Goal: Transaction & Acquisition: Purchase product/service

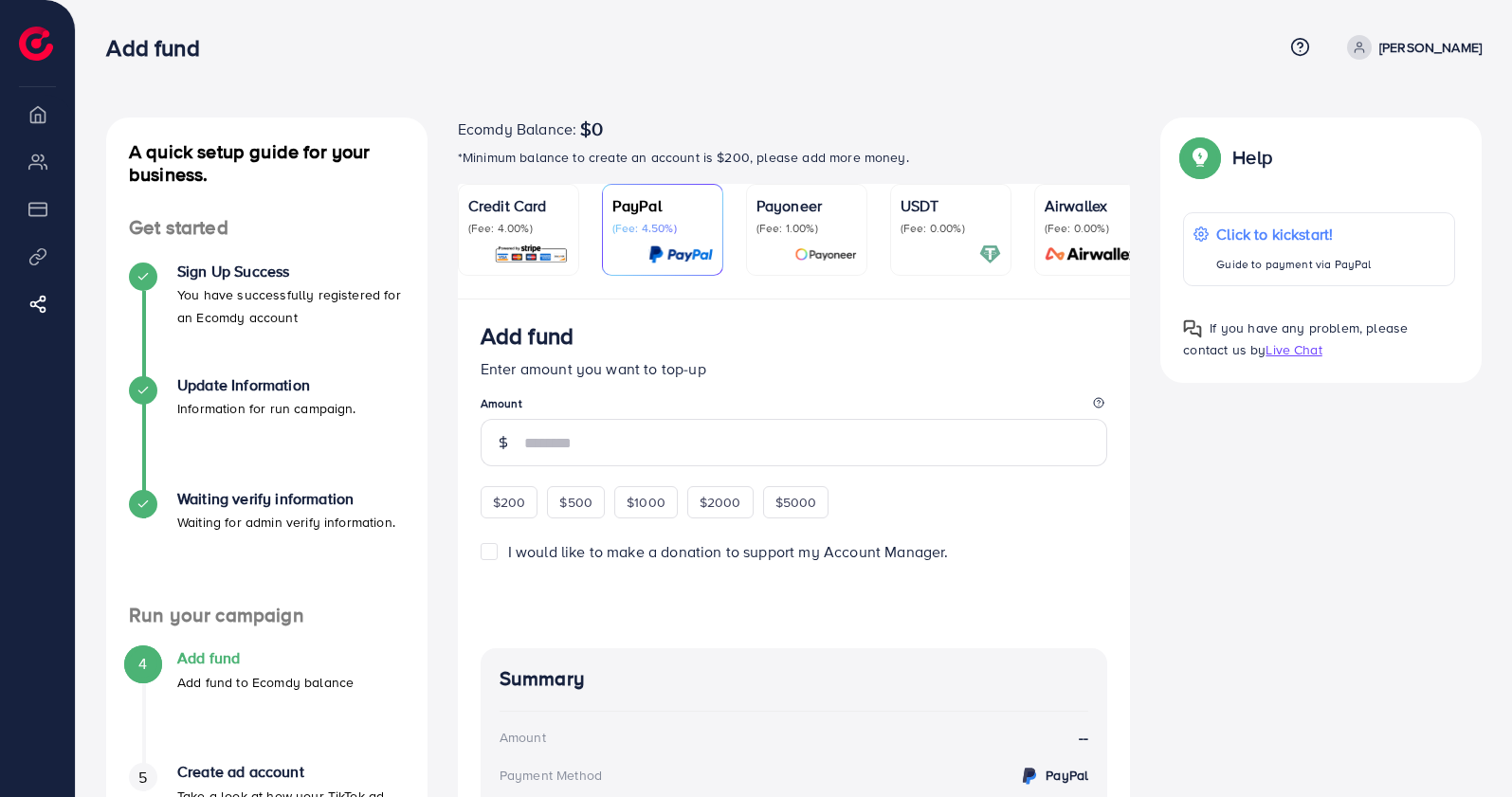
click at [602, 245] on link "PayPal (Fee: 4.50%)" at bounding box center [663, 230] width 121 height 92
click at [561, 244] on img at bounding box center [531, 255] width 75 height 22
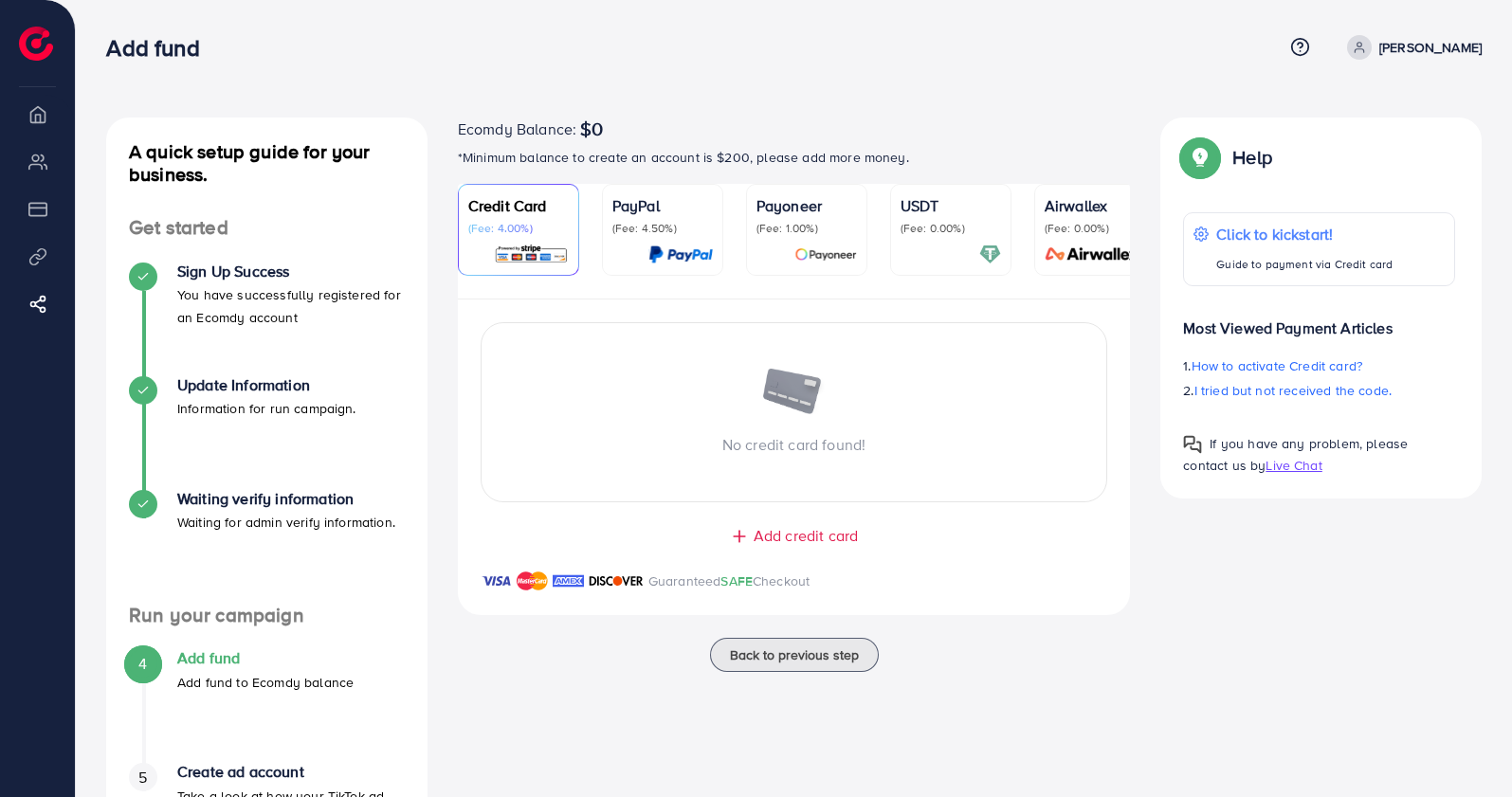
click at [477, 119] on span "Ecomdy Balance:" at bounding box center [517, 128] width 118 height 23
click at [471, 128] on span "Ecomdy Balance:" at bounding box center [517, 128] width 118 height 23
click at [128, 39] on h3 "Add fund" at bounding box center [160, 48] width 108 height 28
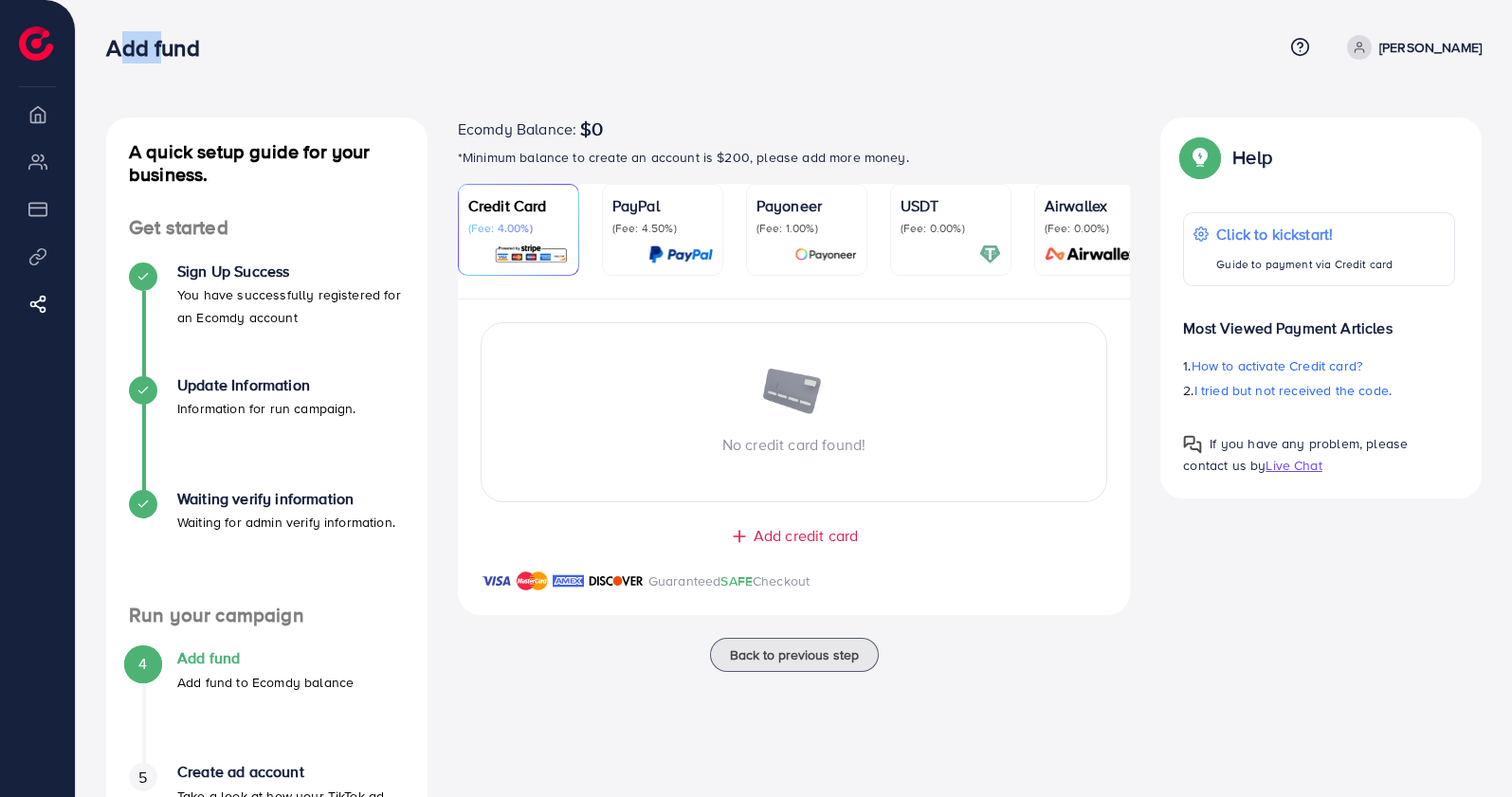
click at [128, 39] on h3 "Add fund" at bounding box center [160, 48] width 108 height 28
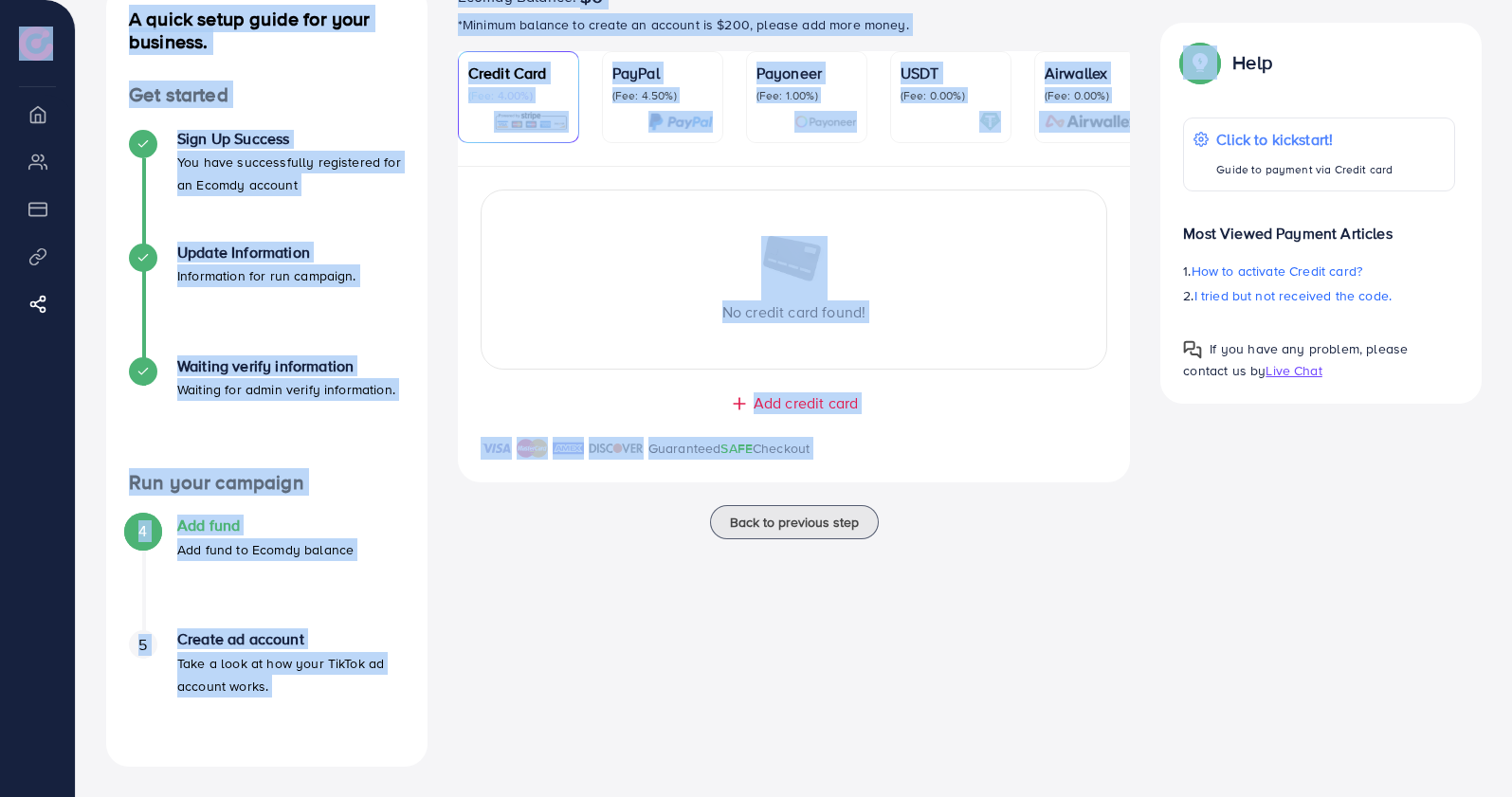
drag, startPoint x: 128, startPoint y: 39, endPoint x: 1515, endPoint y: 836, distance: 1599.7
click at [1512, 665] on html "Add fund Help Center Contact Support Plans and Pricing Term and policy About Us…" at bounding box center [756, 266] width 1512 height 797
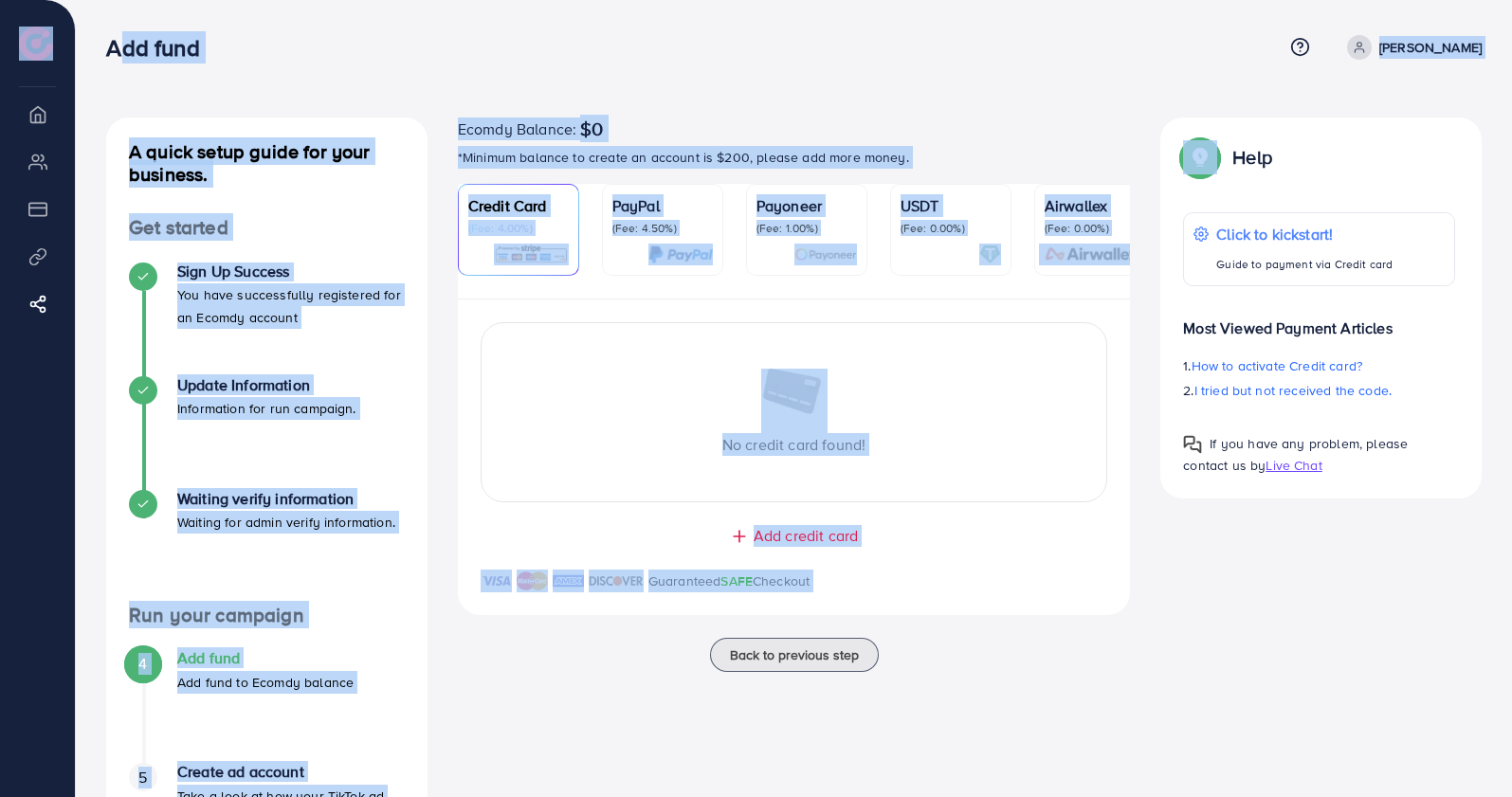
click at [703, 77] on nav "Add fund Help Center Contact Support Plans and Pricing Term and policy About Us…" at bounding box center [794, 47] width 1376 height 68
